Goal: Task Accomplishment & Management: Use online tool/utility

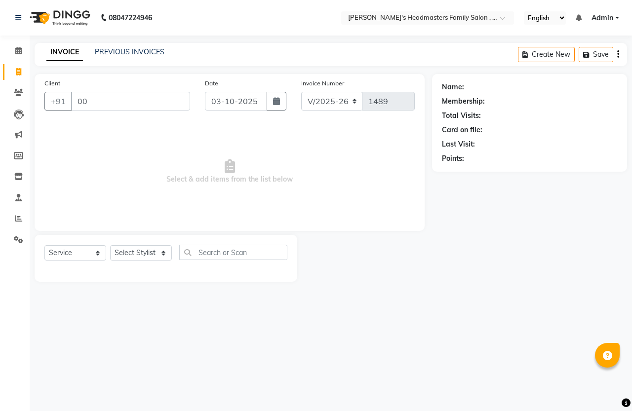
select select "7213"
select select "service"
type input "0"
click at [118, 47] on link "PREVIOUS INVOICES" at bounding box center [130, 51] width 70 height 9
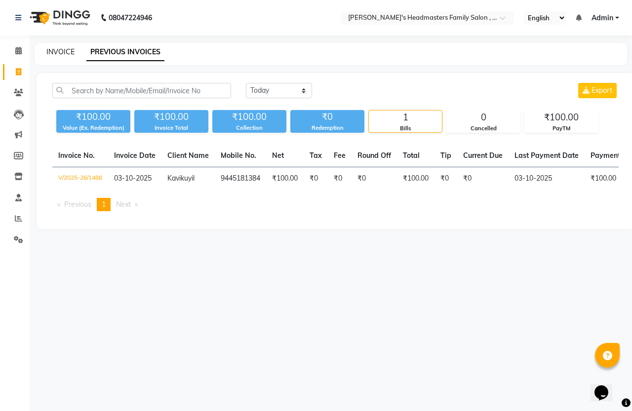
click at [52, 51] on link "INVOICE" at bounding box center [60, 51] width 28 height 9
select select "service"
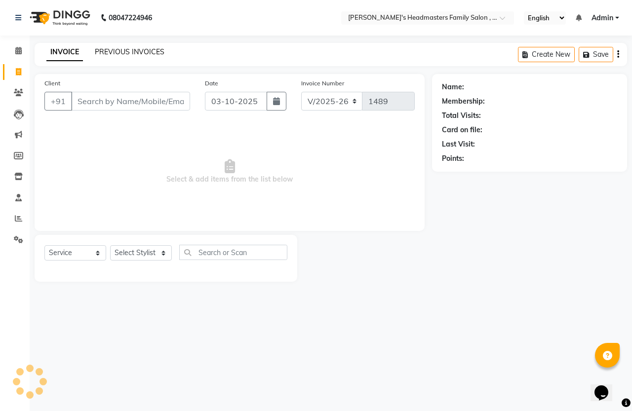
click at [132, 50] on link "PREVIOUS INVOICES" at bounding box center [130, 51] width 70 height 9
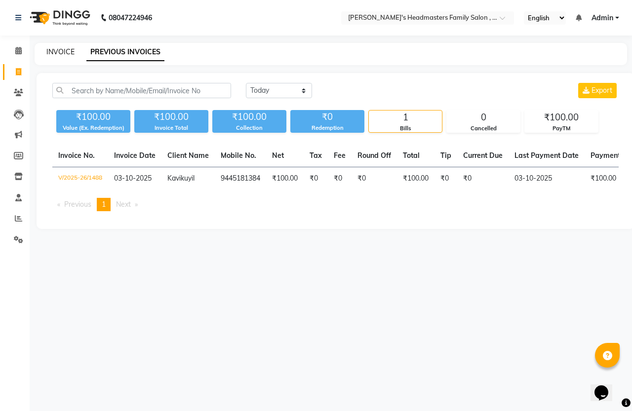
click at [58, 51] on link "INVOICE" at bounding box center [60, 51] width 28 height 9
select select "service"
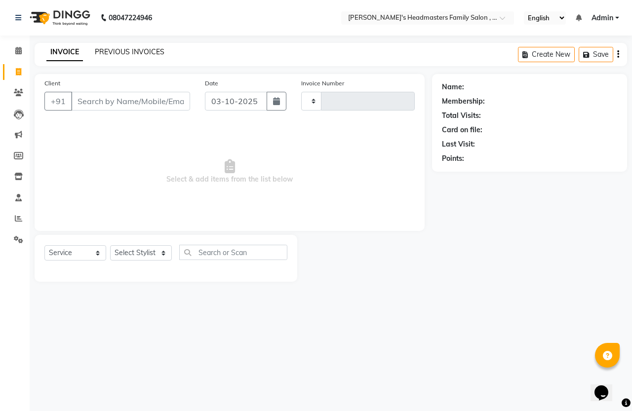
type input "1489"
click at [106, 51] on link "PREVIOUS INVOICES" at bounding box center [130, 51] width 70 height 9
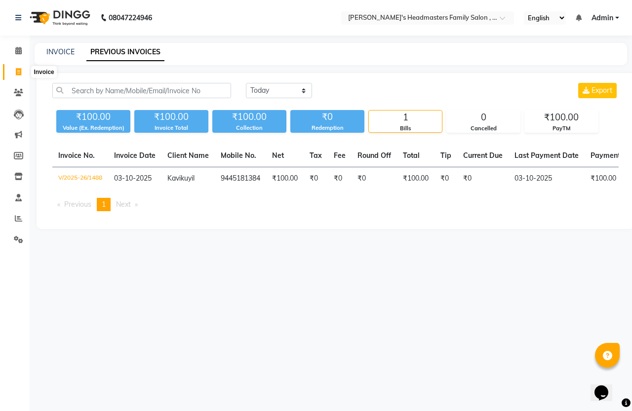
click at [16, 74] on icon at bounding box center [18, 71] width 5 height 7
select select "service"
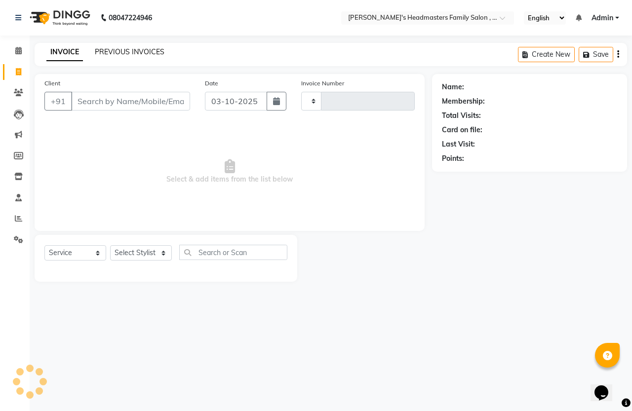
type input "1489"
select select "7213"
click at [154, 55] on link "PREVIOUS INVOICES" at bounding box center [130, 51] width 70 height 9
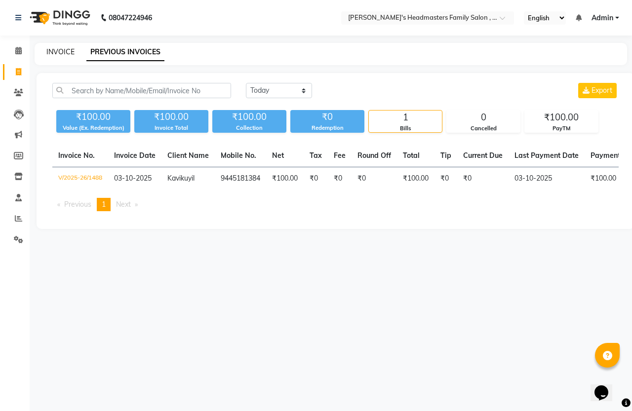
click at [60, 55] on link "INVOICE" at bounding box center [60, 51] width 28 height 9
select select "service"
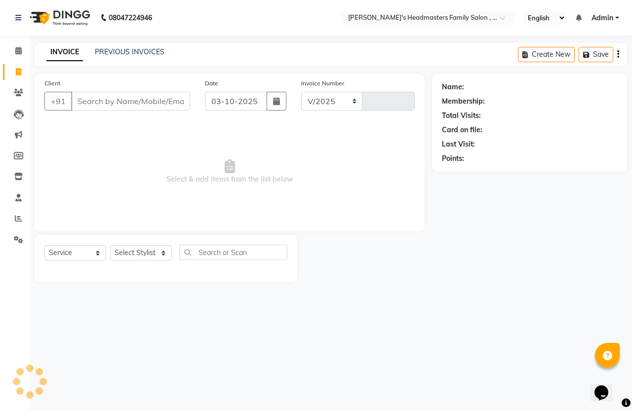
select select "7213"
type input "1489"
click at [139, 52] on link "PREVIOUS INVOICES" at bounding box center [130, 51] width 70 height 9
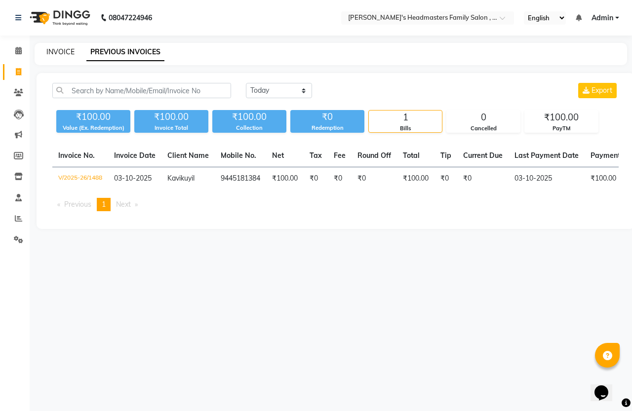
click at [58, 52] on link "INVOICE" at bounding box center [60, 51] width 28 height 9
select select "service"
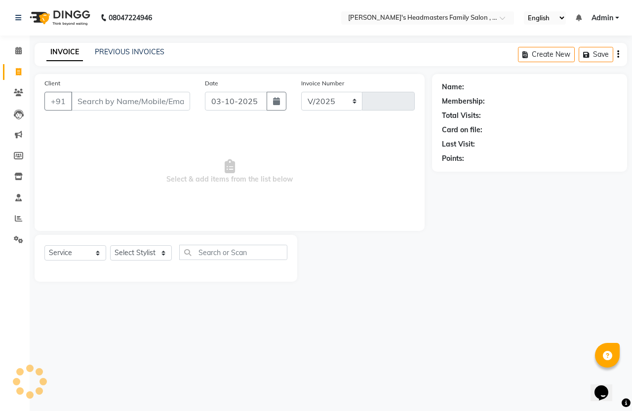
select select "7213"
type input "1489"
click at [124, 48] on link "PREVIOUS INVOICES" at bounding box center [130, 51] width 70 height 9
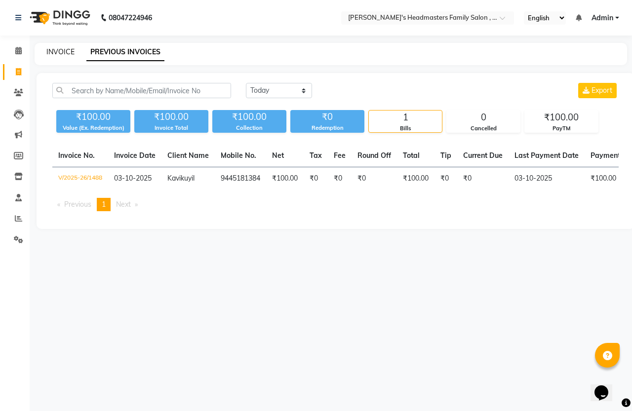
click at [65, 55] on link "INVOICE" at bounding box center [60, 51] width 28 height 9
select select "service"
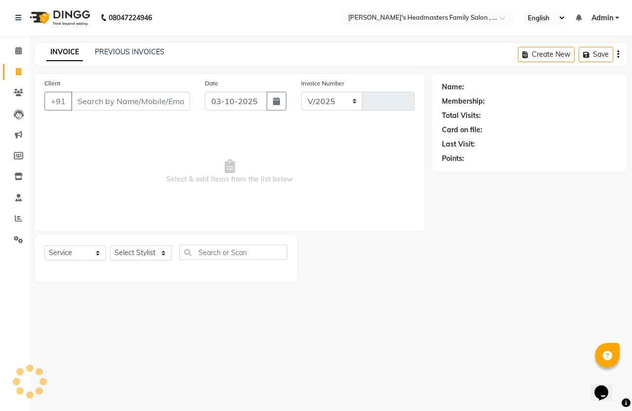
select select "7213"
type input "1489"
click at [131, 57] on div "PREVIOUS INVOICES" at bounding box center [130, 52] width 70 height 10
click at [132, 49] on link "PREVIOUS INVOICES" at bounding box center [130, 51] width 70 height 9
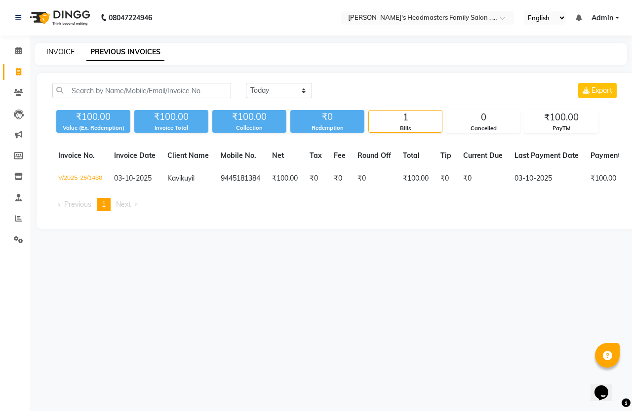
click at [53, 51] on link "INVOICE" at bounding box center [60, 51] width 28 height 9
select select "service"
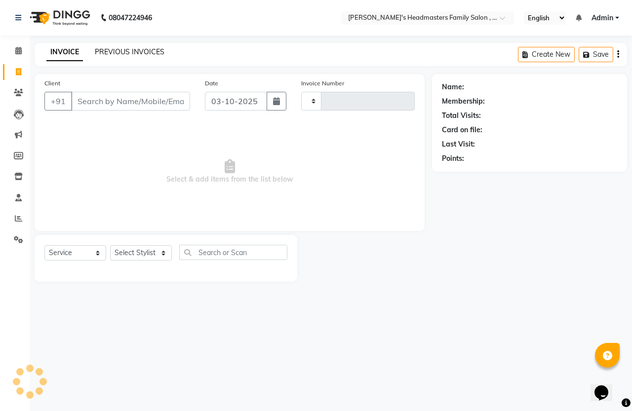
click at [139, 53] on link "PREVIOUS INVOICES" at bounding box center [130, 51] width 70 height 9
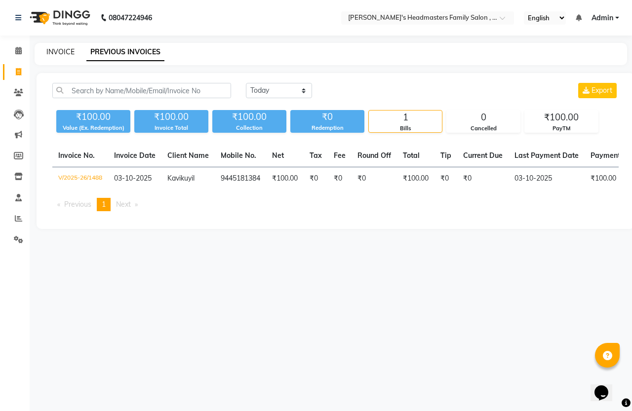
click at [59, 50] on link "INVOICE" at bounding box center [60, 51] width 28 height 9
select select "service"
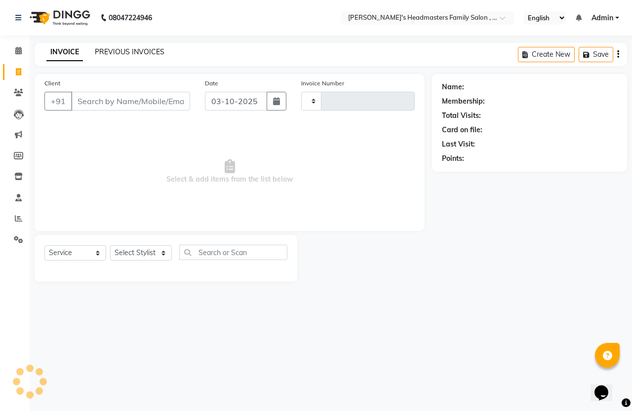
type input "1489"
select select "7213"
click at [139, 52] on link "PREVIOUS INVOICES" at bounding box center [130, 51] width 70 height 9
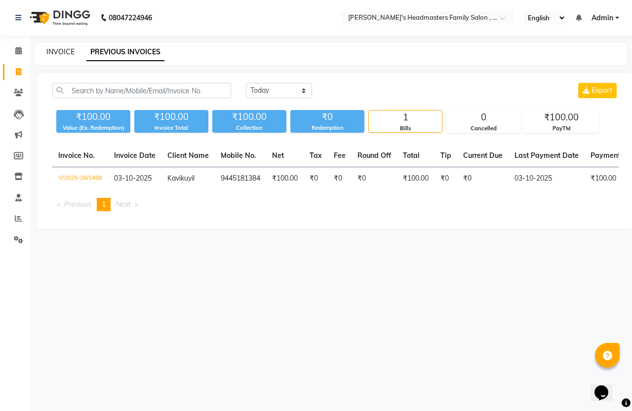
click at [62, 53] on link "INVOICE" at bounding box center [60, 51] width 28 height 9
select select "service"
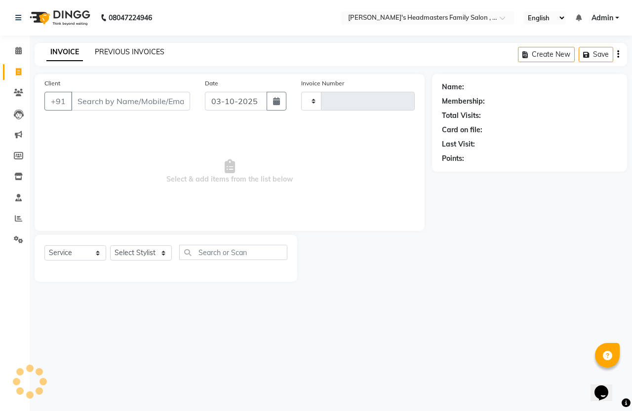
click at [135, 51] on link "PREVIOUS INVOICES" at bounding box center [130, 51] width 70 height 9
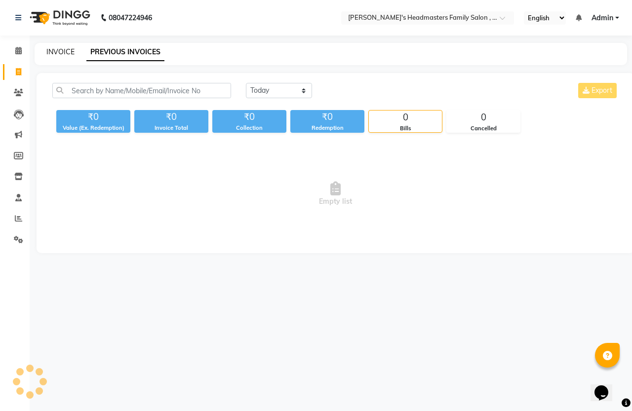
click at [63, 49] on link "INVOICE" at bounding box center [60, 51] width 28 height 9
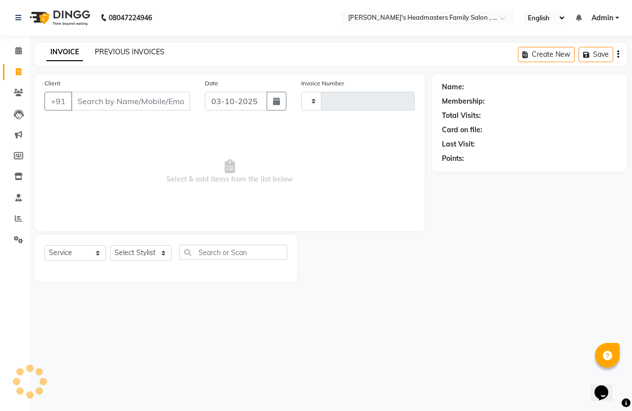
click at [115, 52] on link "PREVIOUS INVOICES" at bounding box center [130, 51] width 70 height 9
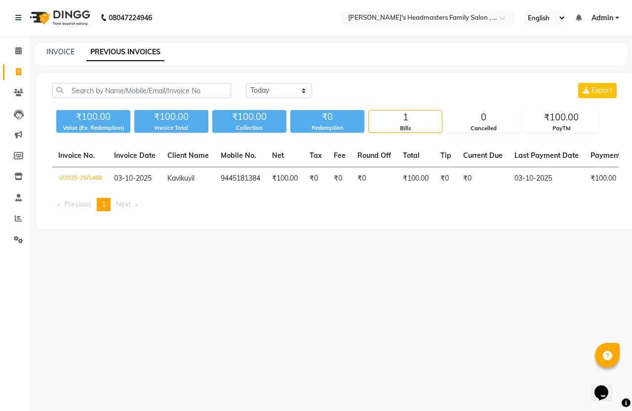
drag, startPoint x: 154, startPoint y: 73, endPoint x: 210, endPoint y: 94, distance: 60.0
click at [210, 94] on div "[DATE] [DATE] Custom Range Export ₹100.00 Value (Ex. Redemption) ₹100.00 Invoic…" at bounding box center [336, 151] width 598 height 156
click at [210, 94] on input "text" at bounding box center [141, 90] width 179 height 15
drag, startPoint x: 70, startPoint y: 85, endPoint x: 216, endPoint y: 95, distance: 147.0
click at [216, 95] on input "text" at bounding box center [141, 90] width 179 height 15
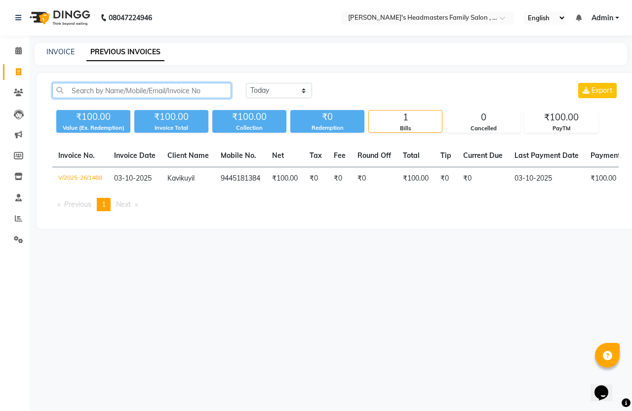
drag, startPoint x: 72, startPoint y: 89, endPoint x: 300, endPoint y: 111, distance: 229.2
click at [300, 111] on div "[DATE] [DATE] Custom Range Export ₹100.00 Value (Ex. Redemption) ₹100.00 Invoic…" at bounding box center [335, 108] width 578 height 50
